Goal: Task Accomplishment & Management: Complete application form

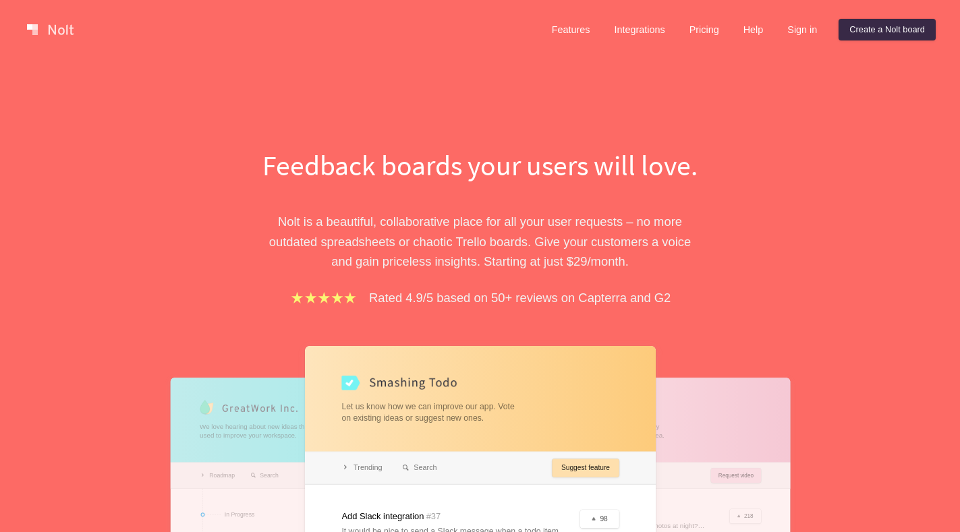
click at [876, 35] on link "Create a Nolt board" at bounding box center [886, 30] width 97 height 22
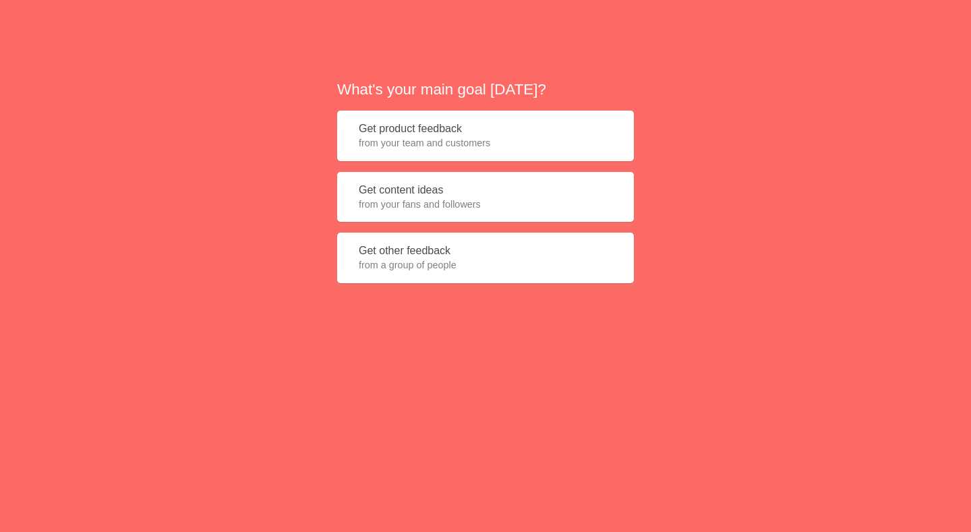
click at [493, 121] on button "Get product feedback from your team and customers" at bounding box center [485, 136] width 297 height 51
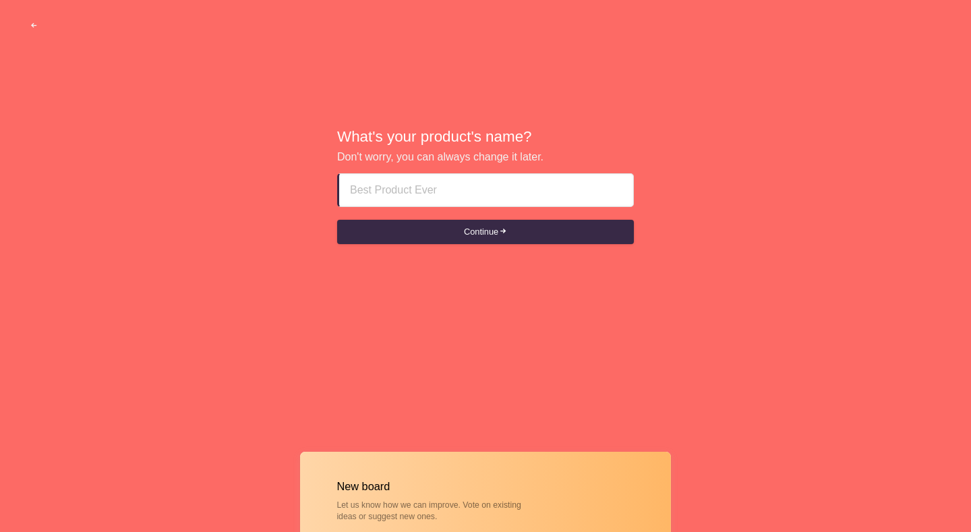
paste input "abu dhabi escort girls CallOSS7869622"
type input "abu dhabi escort girls CallOSS7869622"
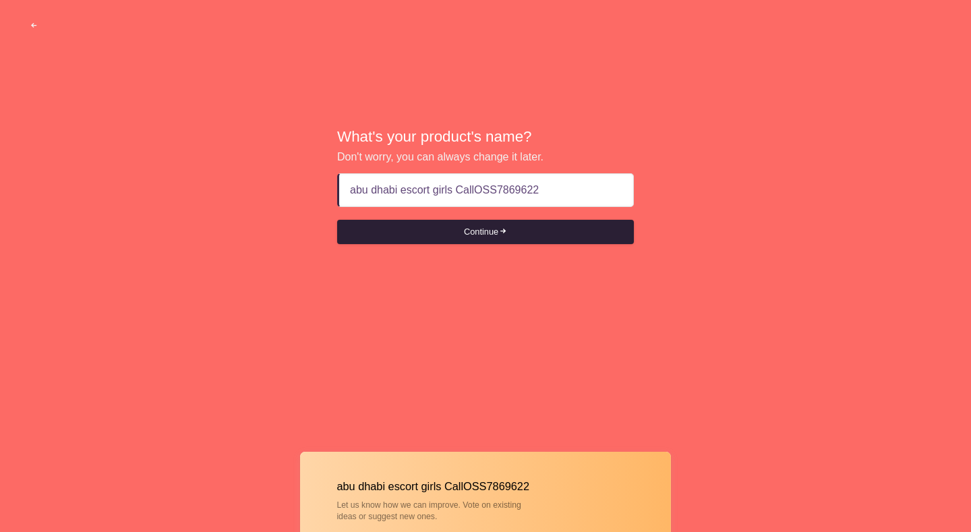
click at [475, 241] on button "Continue" at bounding box center [485, 232] width 297 height 24
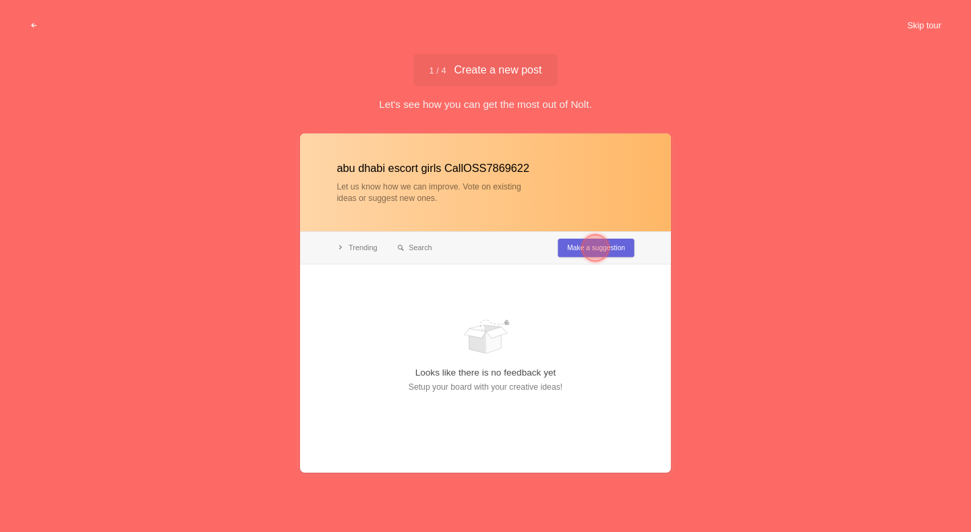
click at [929, 18] on button "Skip tour" at bounding box center [924, 25] width 67 height 24
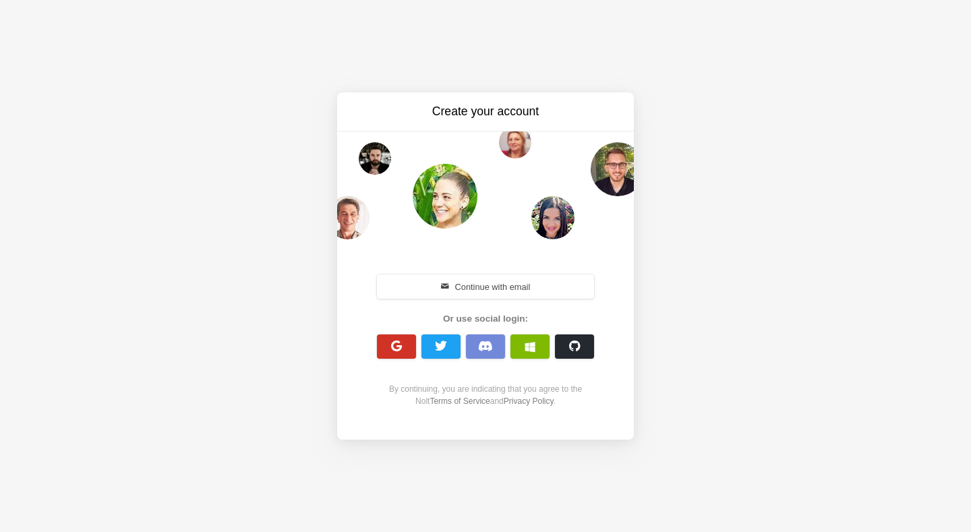
click at [381, 341] on button "button" at bounding box center [396, 346] width 39 height 24
